Goal: Information Seeking & Learning: Find specific fact

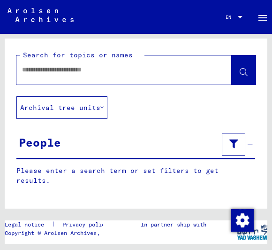
click at [39, 139] on div "People" at bounding box center [40, 142] width 42 height 17
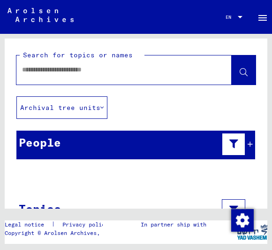
click at [29, 68] on input "text" at bounding box center [115, 70] width 187 height 10
type input "**********"
click at [104, 109] on icon at bounding box center [102, 107] width 3 height 7
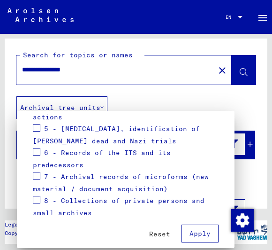
scroll to position [241, 0]
click at [39, 196] on span at bounding box center [37, 200] width 8 height 8
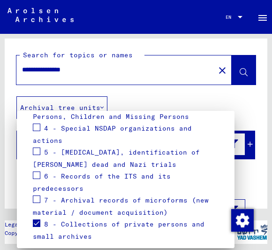
scroll to position [213, 0]
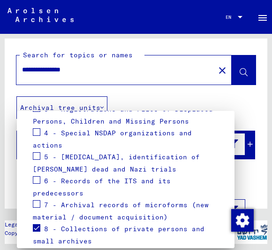
click at [33, 200] on span at bounding box center [37, 204] width 8 height 8
click at [34, 176] on span at bounding box center [37, 180] width 8 height 8
click at [34, 152] on span at bounding box center [37, 156] width 8 height 8
click at [31, 117] on mat-card "Go You can narrow down your search by selecting the specific archive tree branc…" at bounding box center [125, 92] width 195 height 366
click at [37, 128] on span at bounding box center [37, 132] width 8 height 8
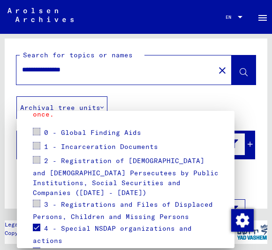
scroll to position [114, 0]
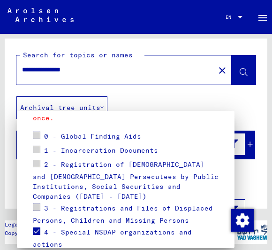
click at [39, 203] on span at bounding box center [37, 207] width 8 height 8
click at [38, 203] on span at bounding box center [37, 207] width 8 height 8
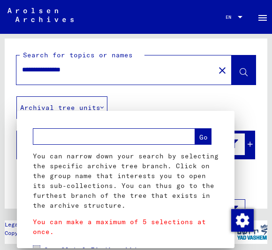
scroll to position [0, 0]
click at [252, 112] on div at bounding box center [136, 125] width 272 height 250
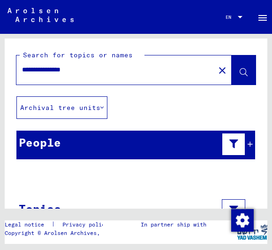
click at [252, 71] on button at bounding box center [244, 69] width 24 height 29
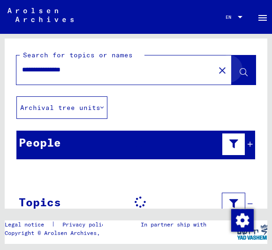
click at [245, 80] on button at bounding box center [244, 69] width 24 height 29
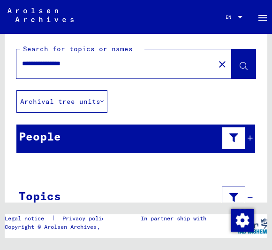
scroll to position [6, 0]
click at [243, 65] on icon at bounding box center [244, 66] width 8 height 8
click at [252, 65] on button at bounding box center [244, 63] width 24 height 29
click at [249, 68] on button at bounding box center [244, 63] width 24 height 29
click at [225, 66] on mat-icon "close" at bounding box center [222, 64] width 11 height 11
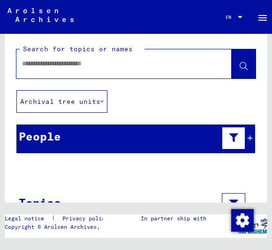
click at [253, 142] on div at bounding box center [236, 137] width 33 height 27
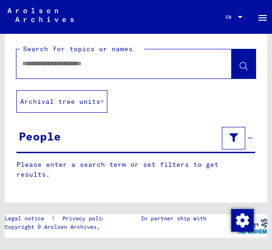
click at [114, 145] on div "People" at bounding box center [135, 138] width 239 height 29
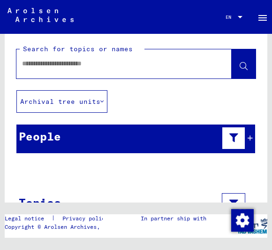
click at [253, 148] on div "People" at bounding box center [135, 138] width 239 height 29
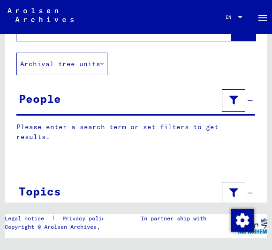
scroll to position [37, 0]
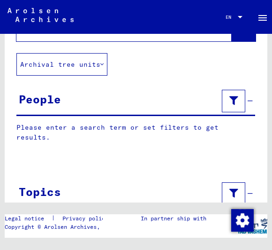
click at [91, 156] on div at bounding box center [136, 162] width 263 height 12
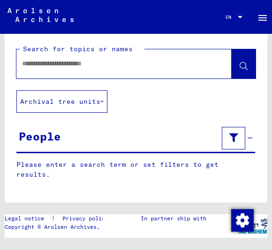
scroll to position [0, 0]
click at [236, 137] on icon at bounding box center [234, 137] width 9 height 7
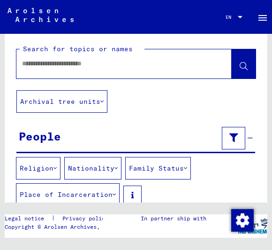
click at [117, 67] on input "text" at bounding box center [115, 64] width 187 height 10
type input "*"
type input "**********"
click at [248, 68] on icon at bounding box center [244, 66] width 8 height 8
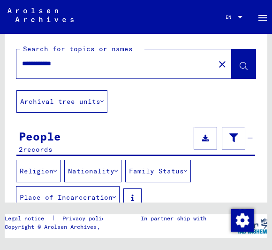
click at [204, 141] on button at bounding box center [205, 138] width 23 height 23
click at [207, 140] on icon at bounding box center [205, 138] width 7 height 7
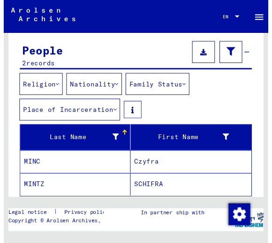
scroll to position [85, 0]
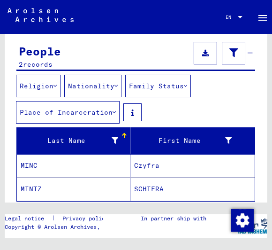
click at [112, 220] on span "Show all search results" at bounding box center [68, 217] width 97 height 8
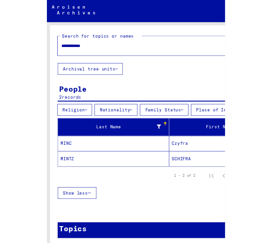
scroll to position [0, 0]
